Goal: Navigation & Orientation: Understand site structure

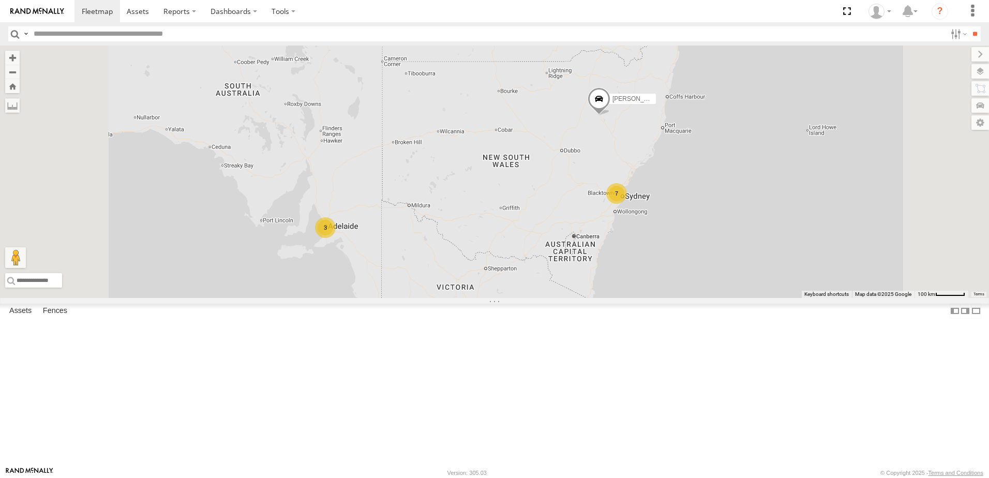
click at [38, 11] on img at bounding box center [37, 11] width 54 height 7
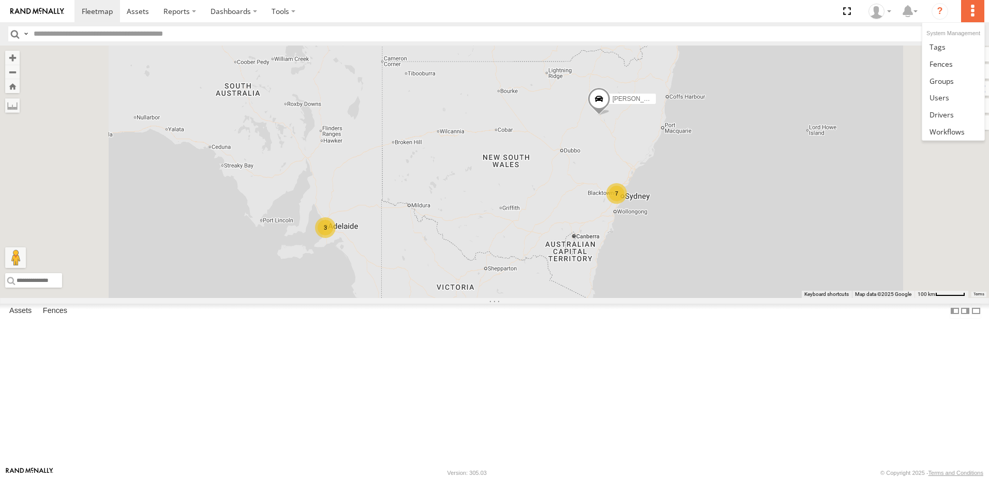
click at [973, 15] on label at bounding box center [972, 11] width 23 height 22
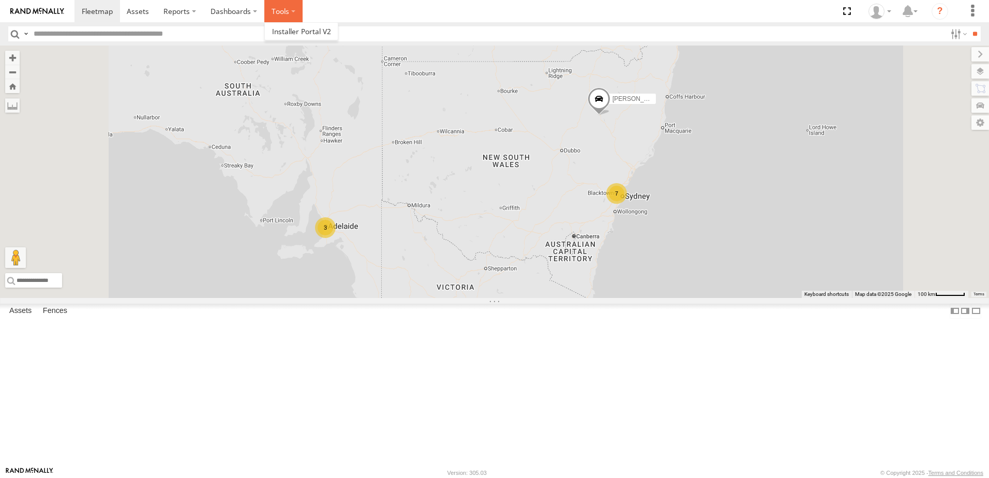
click at [290, 11] on label at bounding box center [283, 11] width 38 height 22
click at [251, 11] on label "Dashboards" at bounding box center [233, 11] width 61 height 22
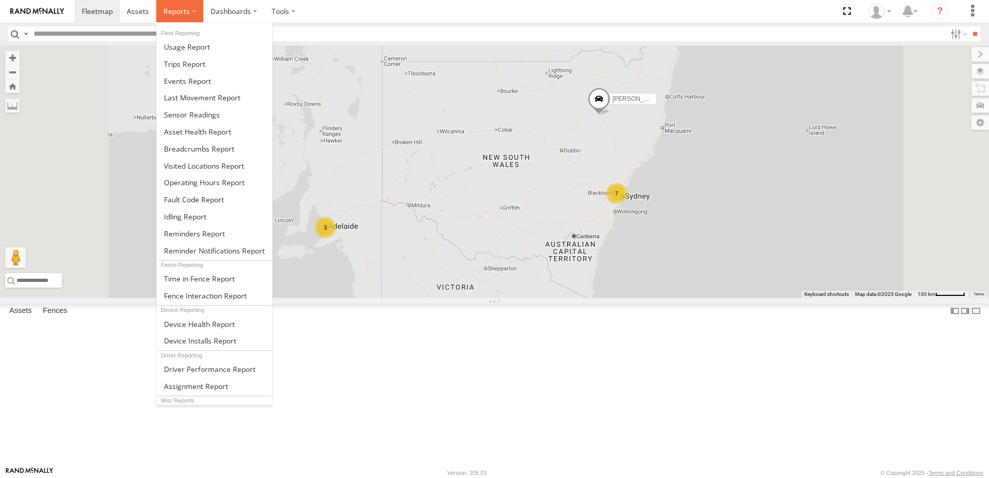
click at [191, 9] on label at bounding box center [179, 11] width 47 height 22
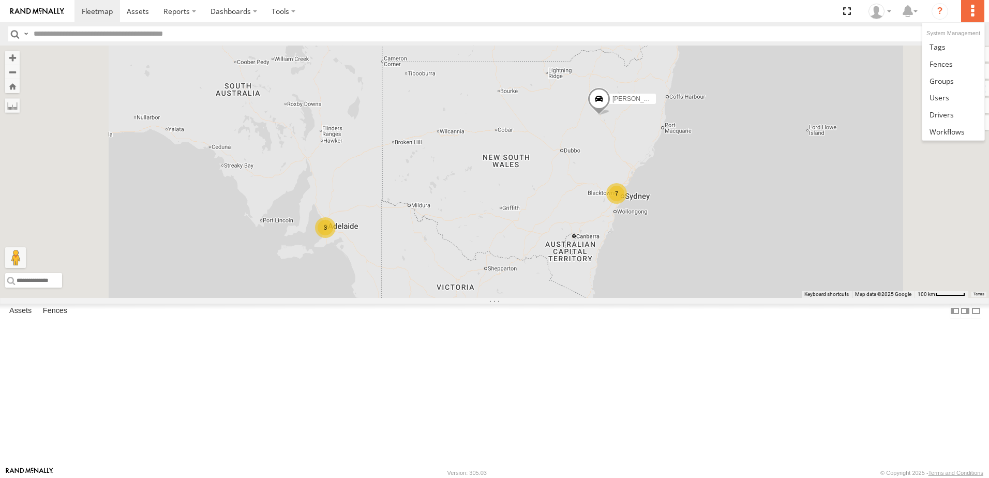
click at [971, 18] on label at bounding box center [972, 11] width 23 height 22
